Goal: Register for event/course

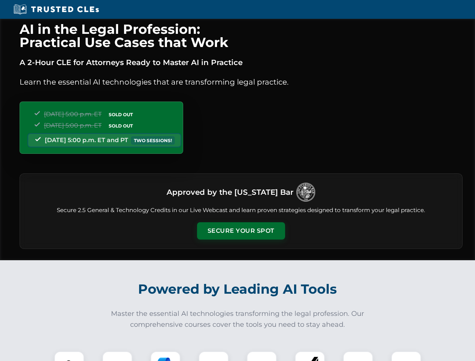
click at [241, 231] on button "Secure Your Spot" at bounding box center [241, 230] width 88 height 17
click at [69, 356] on img at bounding box center [69, 366] width 22 height 22
click at [117, 356] on div at bounding box center [117, 366] width 30 height 30
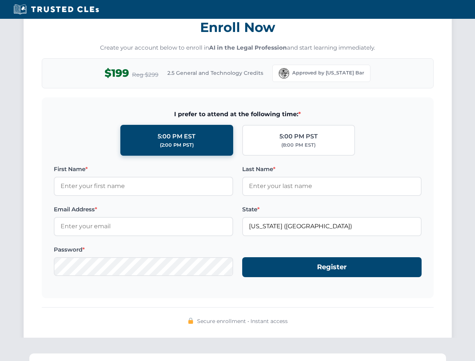
scroll to position [738, 0]
